Goal: Task Accomplishment & Management: Complete application form

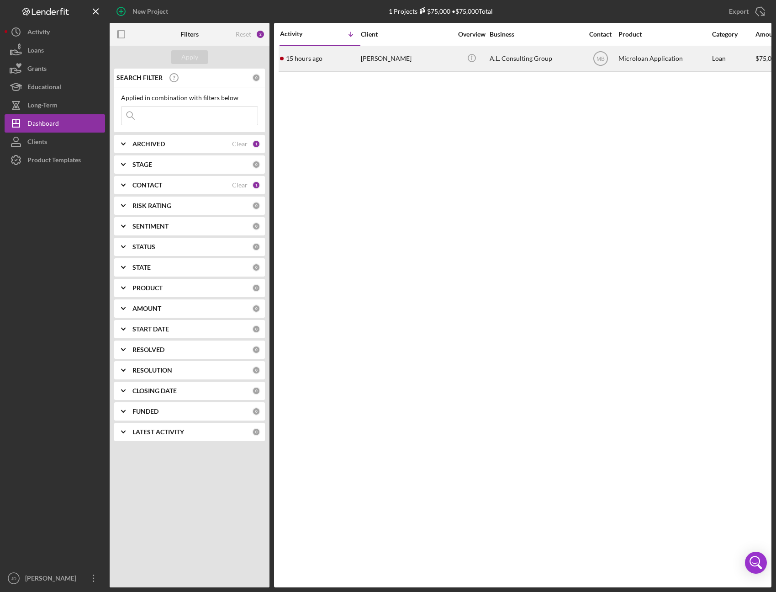
click at [376, 64] on div "[PERSON_NAME]" at bounding box center [406, 59] width 91 height 24
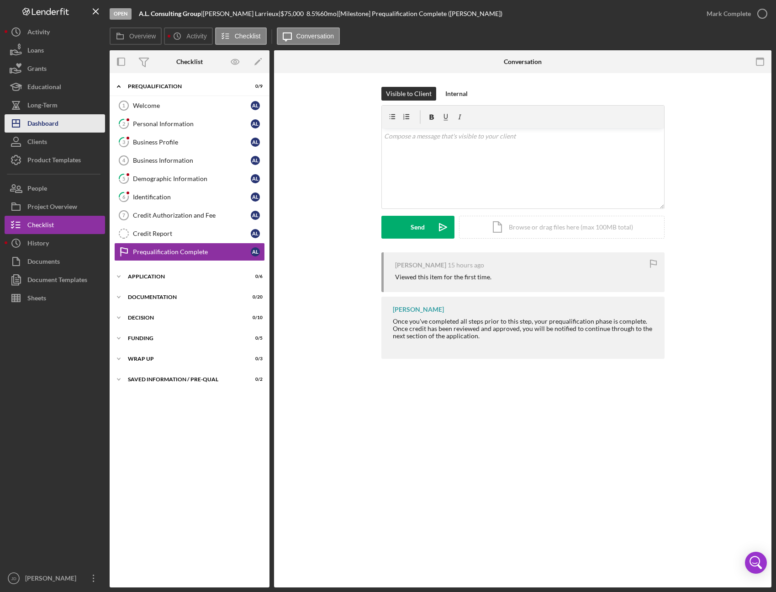
click at [45, 126] on div "Dashboard" at bounding box center [42, 124] width 31 height 21
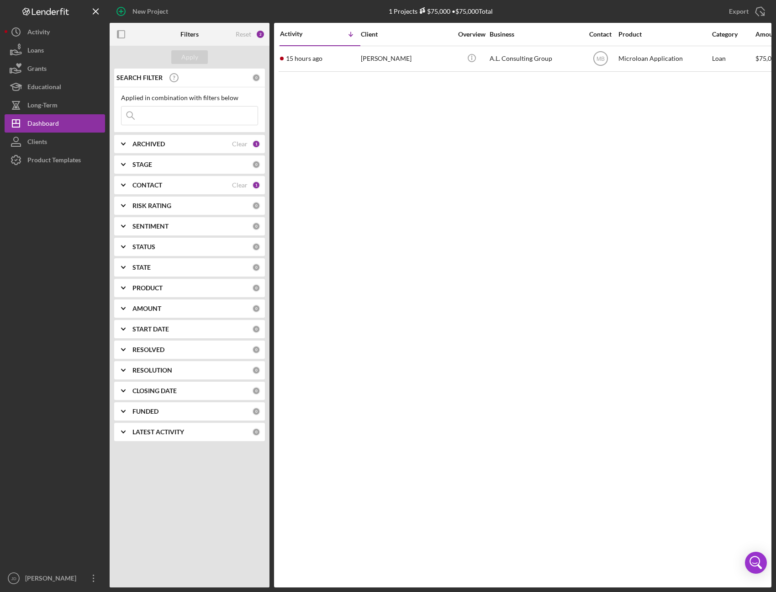
click at [124, 185] on polyline at bounding box center [124, 185] width 4 height 2
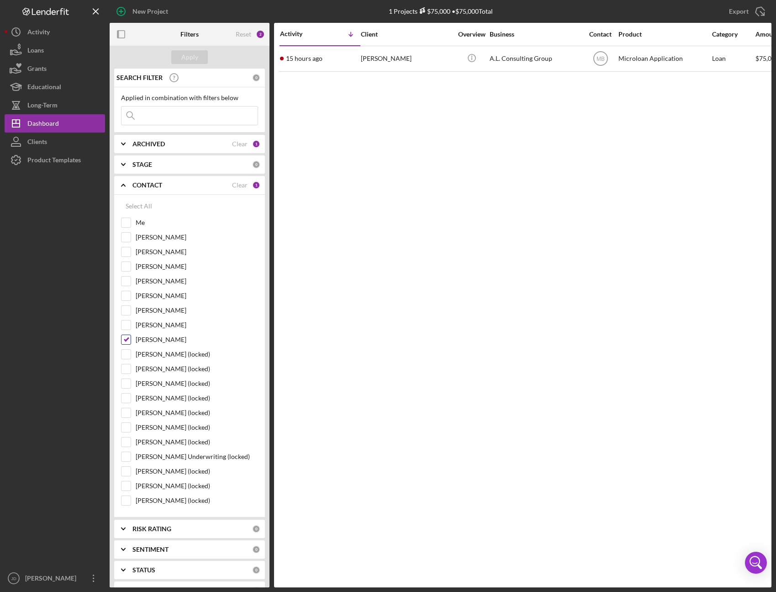
click at [127, 336] on input "[PERSON_NAME]" at bounding box center [126, 339] width 9 height 9
click at [127, 340] on input "[PERSON_NAME]" at bounding box center [126, 339] width 9 height 9
checkbox input "true"
click at [127, 221] on input "Me" at bounding box center [126, 222] width 9 height 9
checkbox input "true"
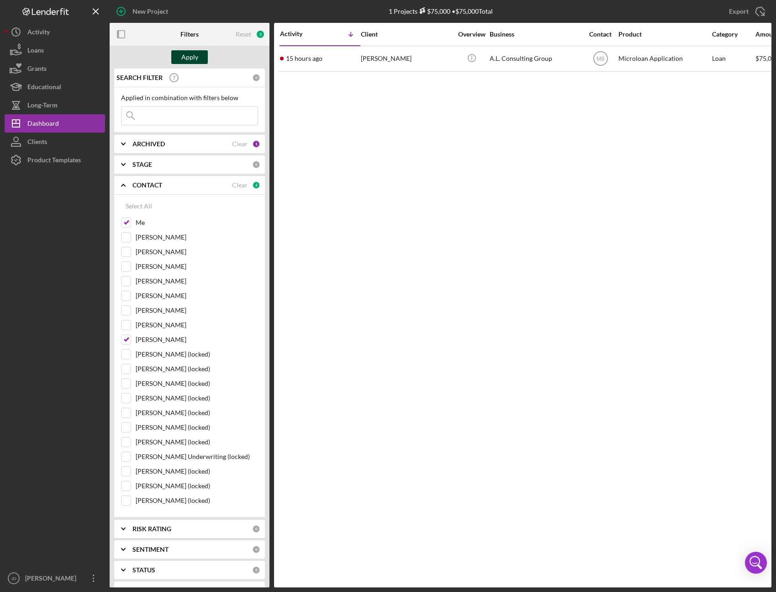
click at [191, 58] on div "Apply" at bounding box center [189, 57] width 17 height 14
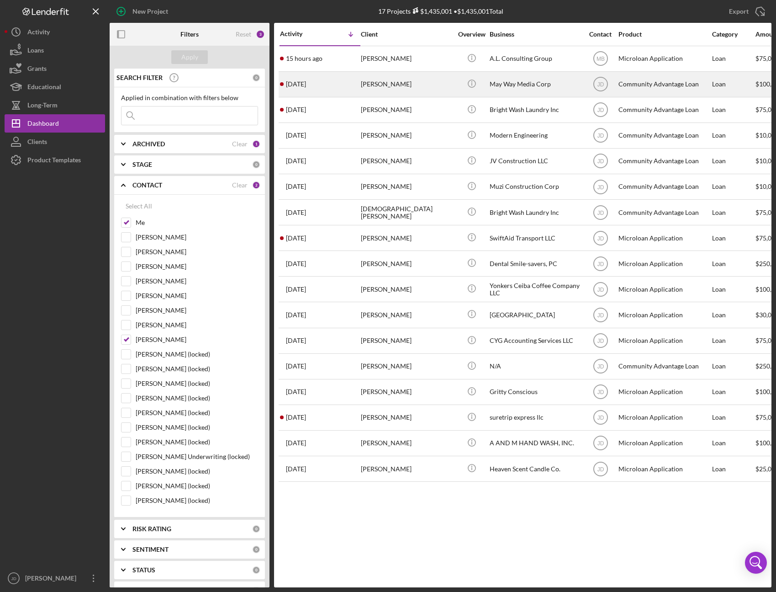
click at [375, 79] on div "[PERSON_NAME]" at bounding box center [406, 84] width 91 height 24
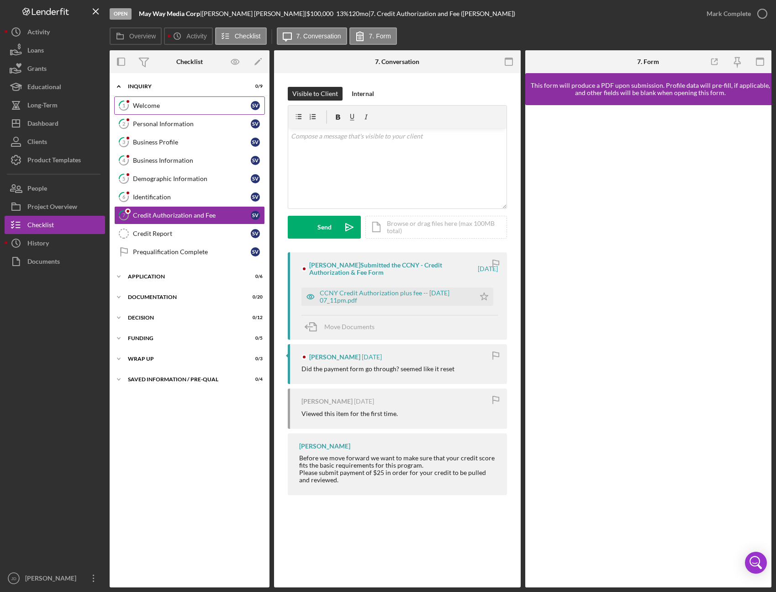
click at [148, 103] on div "Welcome" at bounding box center [192, 105] width 118 height 7
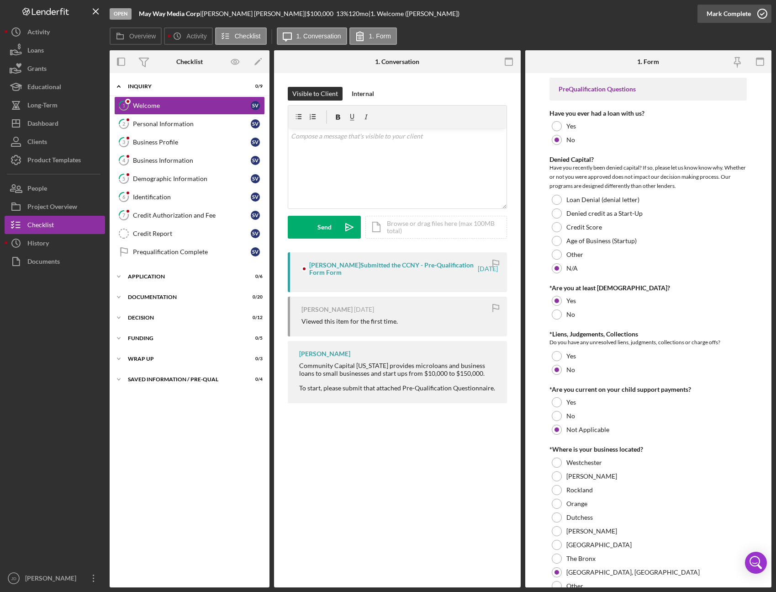
click at [760, 16] on icon "button" at bounding box center [762, 13] width 23 height 23
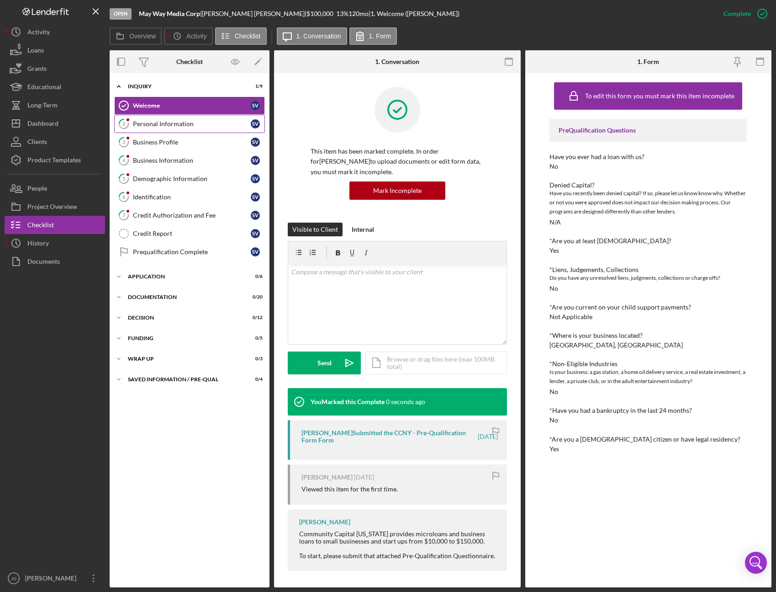
click at [194, 119] on link "2 Personal Information S V" at bounding box center [189, 124] width 151 height 18
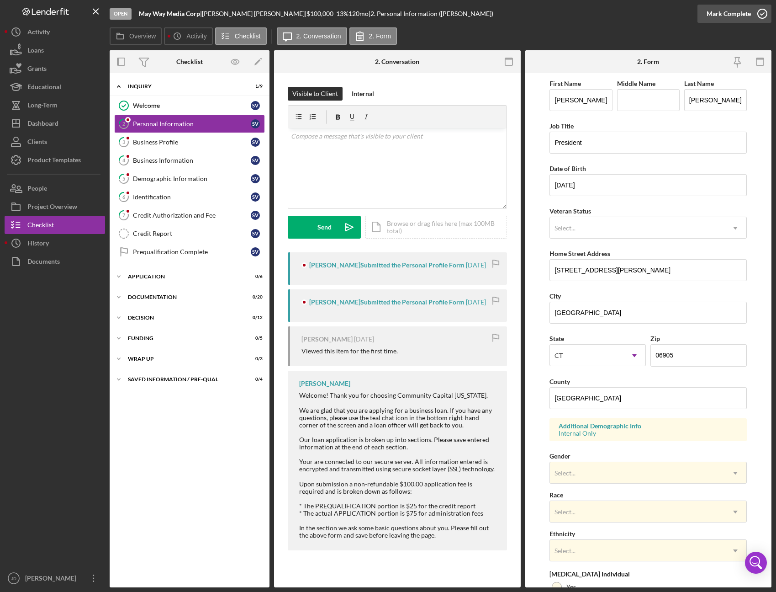
click at [765, 9] on icon "button" at bounding box center [762, 13] width 23 height 23
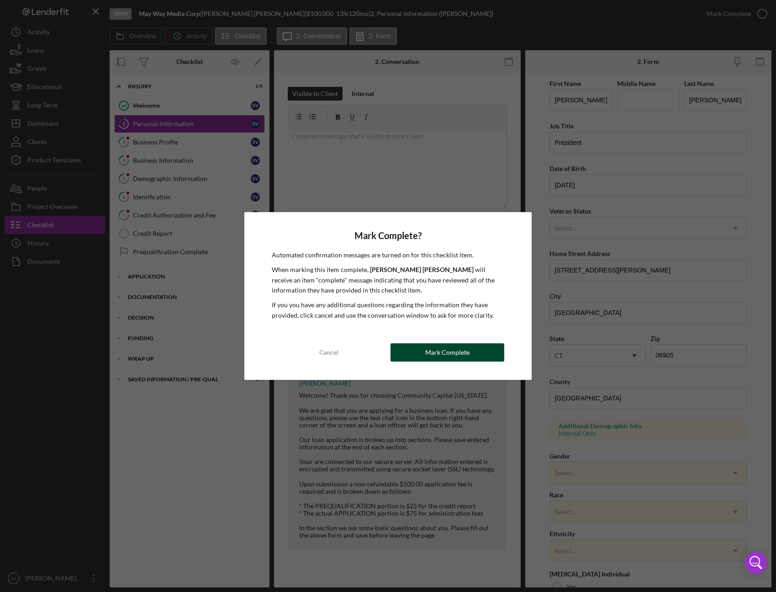
click at [427, 352] on div "Mark Complete" at bounding box center [447, 352] width 44 height 18
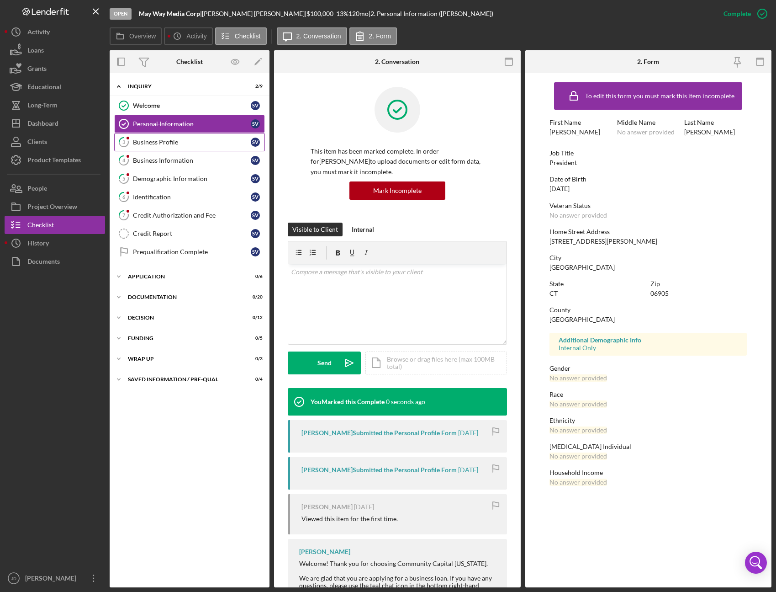
click at [172, 141] on div "Business Profile" at bounding box center [192, 141] width 118 height 7
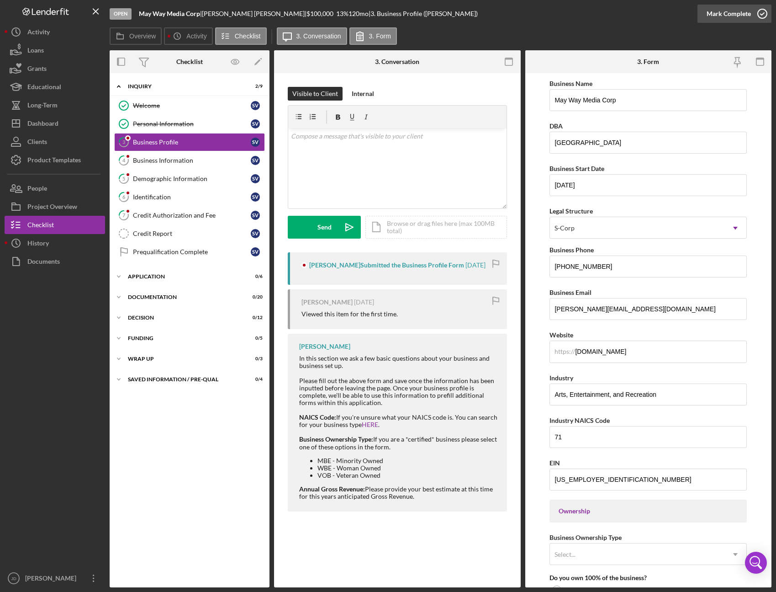
click at [765, 13] on icon "button" at bounding box center [762, 13] width 23 height 23
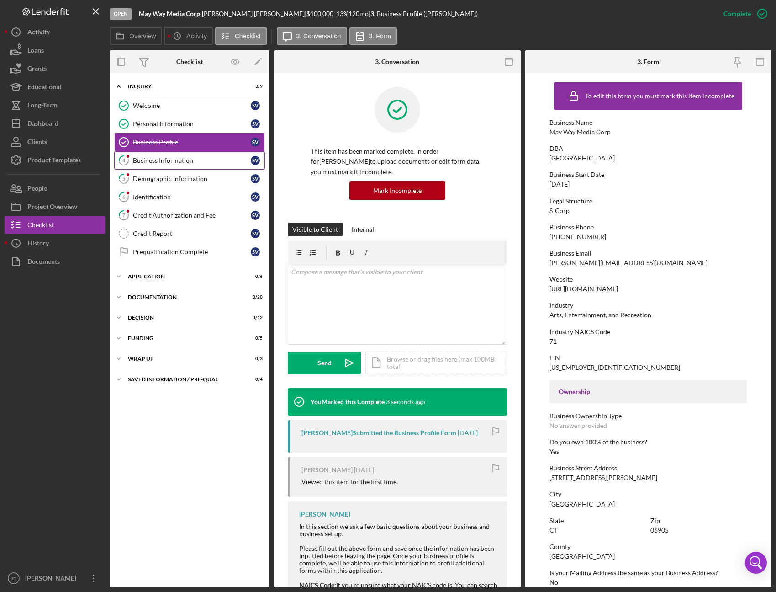
click at [177, 164] on link "4 Business Information S V" at bounding box center [189, 160] width 151 height 18
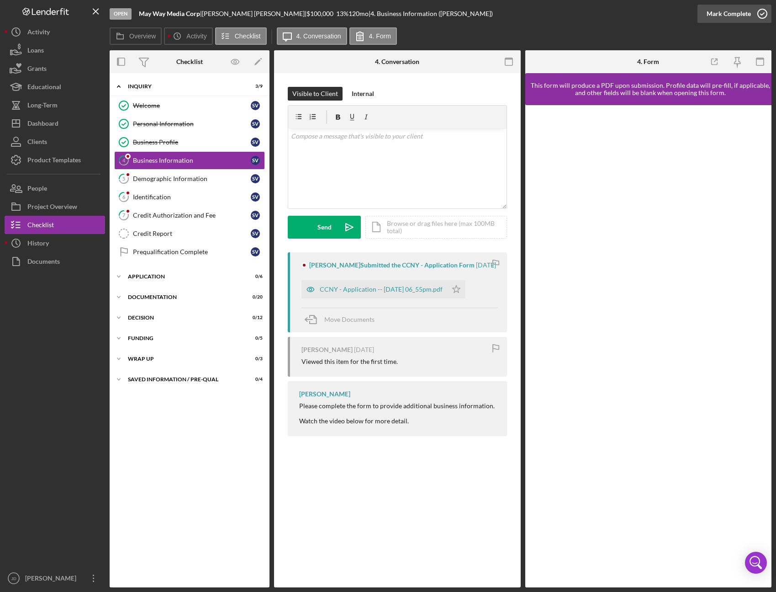
click at [764, 14] on icon "button" at bounding box center [762, 13] width 23 height 23
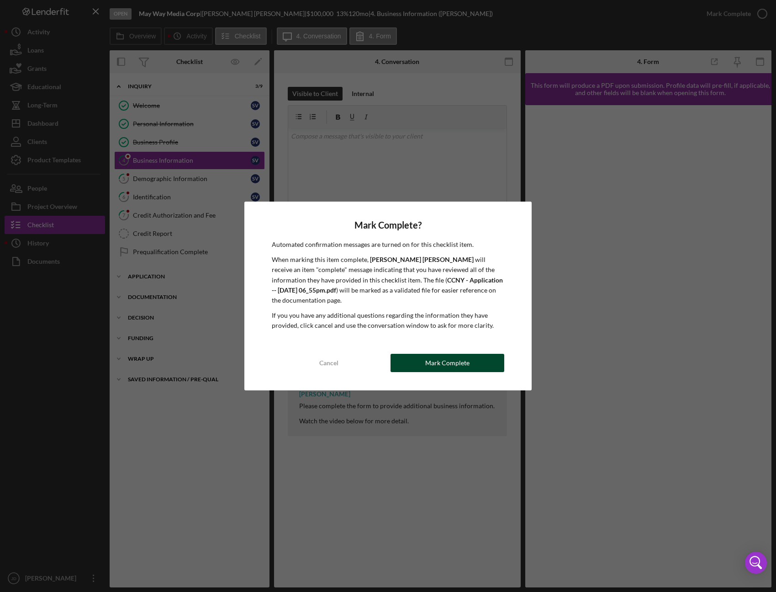
click at [438, 360] on div "Mark Complete" at bounding box center [447, 363] width 44 height 18
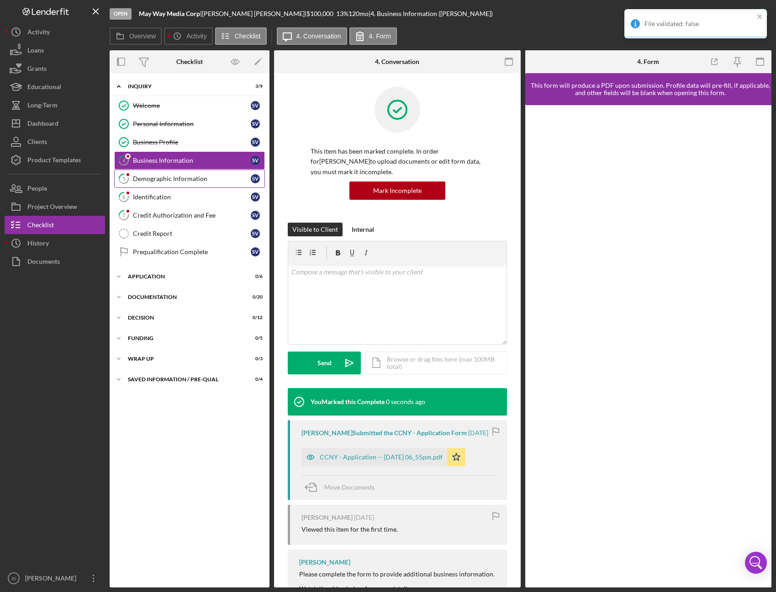
click at [150, 179] on div "Demographic Information" at bounding box center [192, 178] width 118 height 7
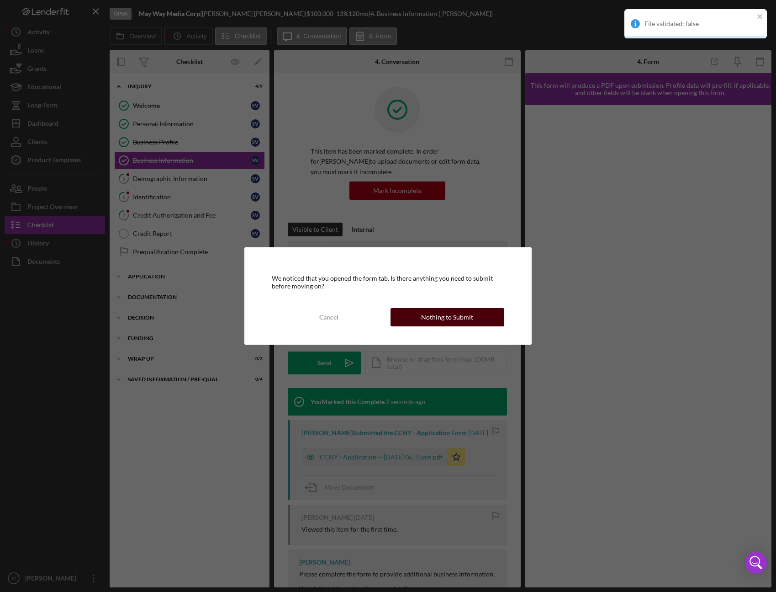
click at [451, 315] on div "Nothing to Submit" at bounding box center [447, 317] width 52 height 18
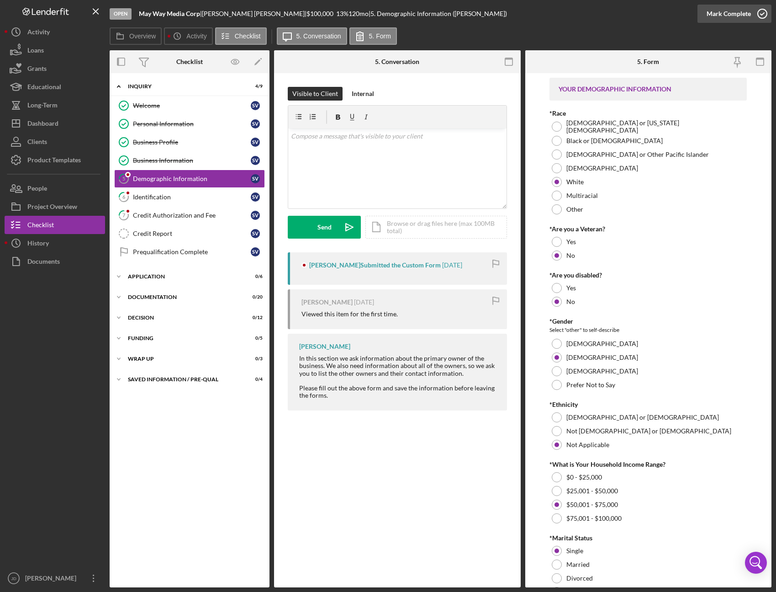
click at [762, 17] on icon "button" at bounding box center [762, 13] width 23 height 23
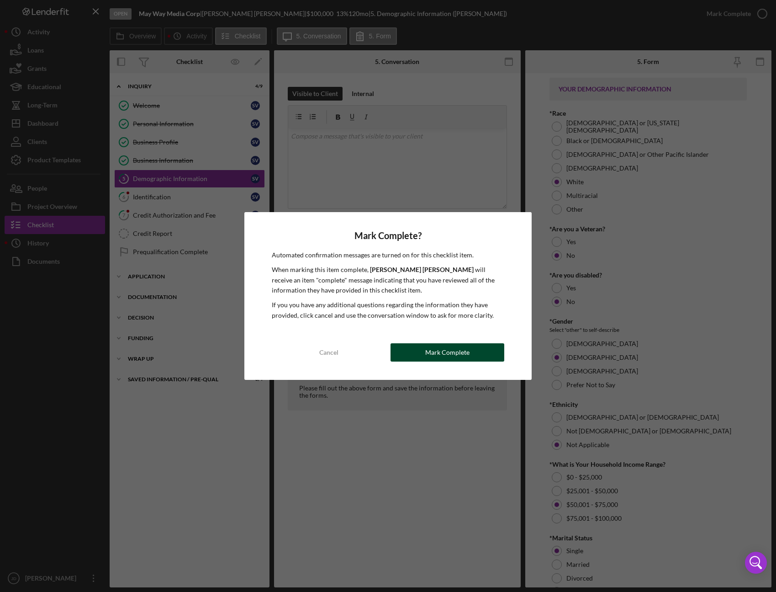
click at [419, 353] on button "Mark Complete" at bounding box center [448, 352] width 114 height 18
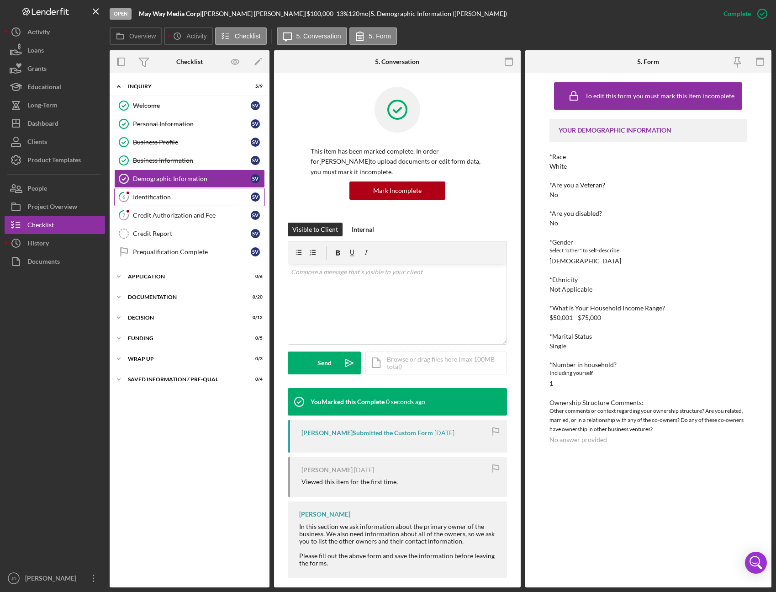
click at [138, 198] on div "Identification" at bounding box center [192, 196] width 118 height 7
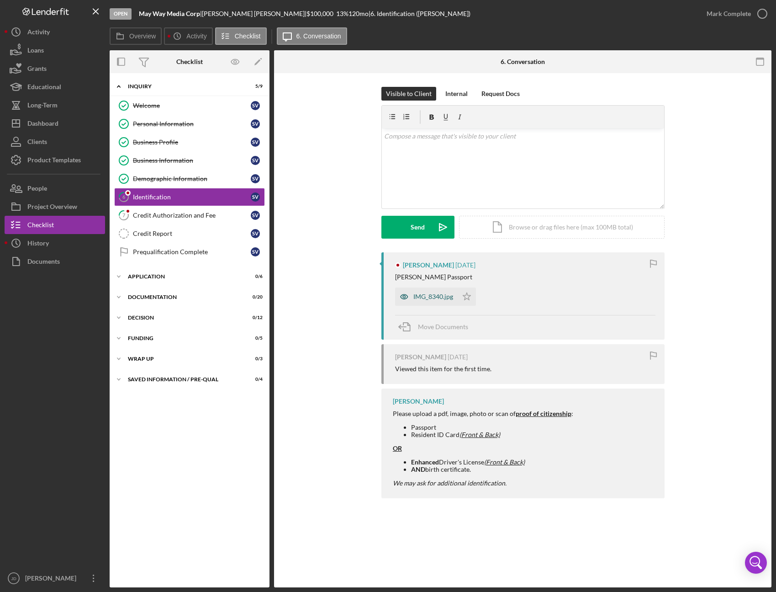
click at [434, 295] on div "IMG_8340.jpg" at bounding box center [434, 296] width 40 height 7
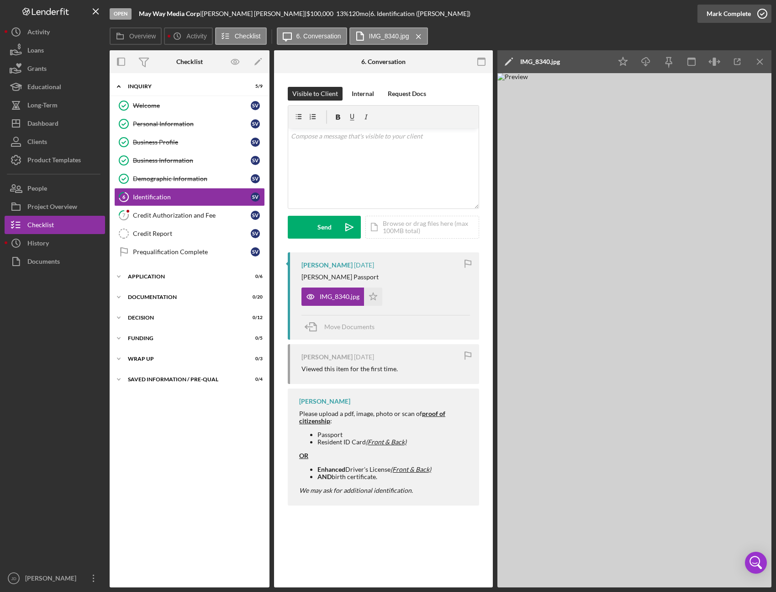
click at [760, 14] on icon "button" at bounding box center [762, 13] width 23 height 23
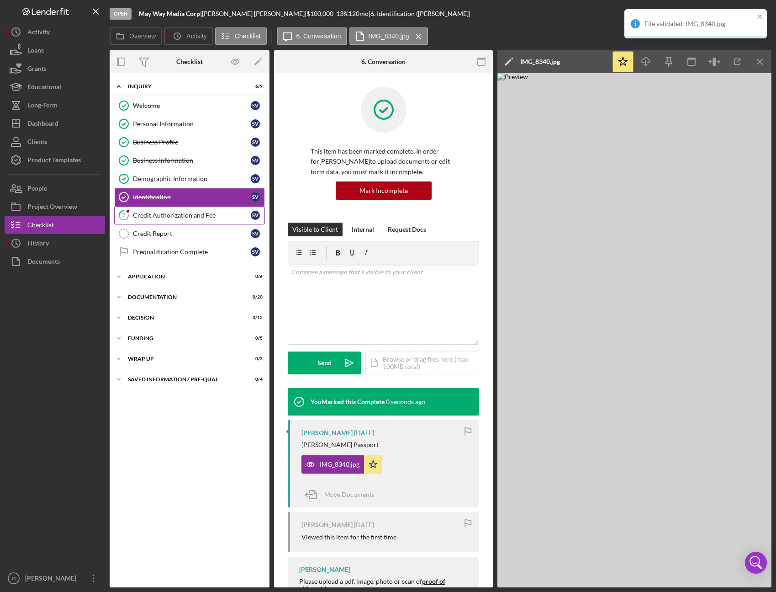
click at [170, 216] on div "Credit Authorization and Fee" at bounding box center [192, 215] width 118 height 7
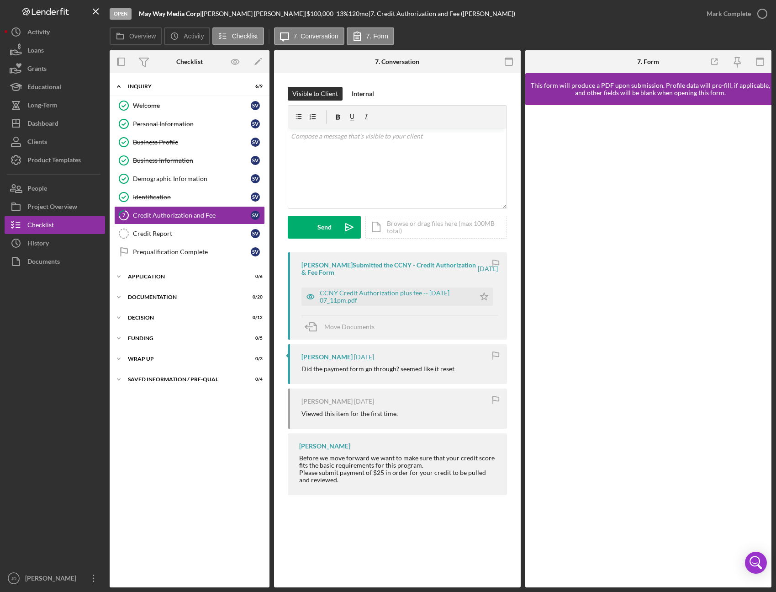
click at [0, 0] on icon "button" at bounding box center [0, 0] width 0 height 0
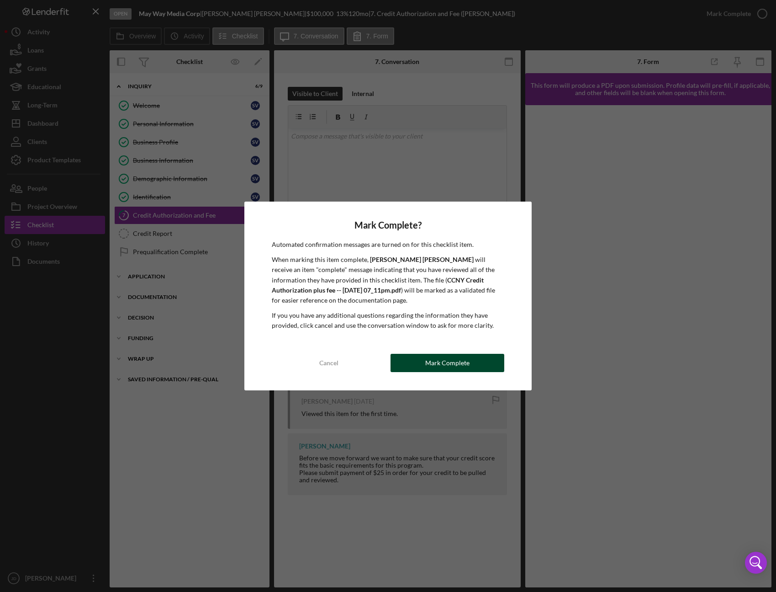
click at [462, 364] on div "Mark Complete" at bounding box center [447, 363] width 44 height 18
